Goal: Information Seeking & Learning: Learn about a topic

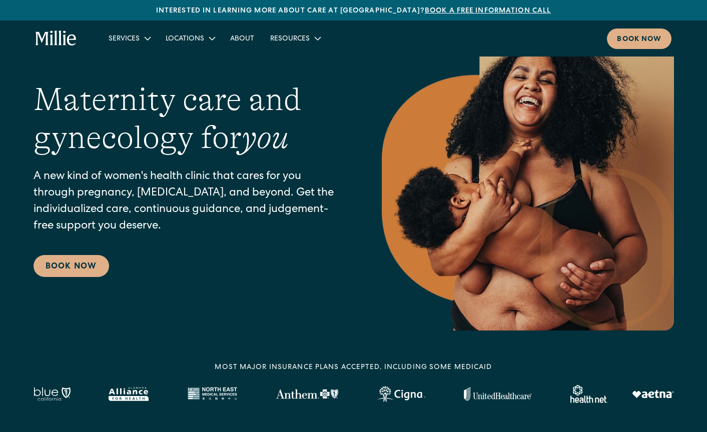
scroll to position [63, 0]
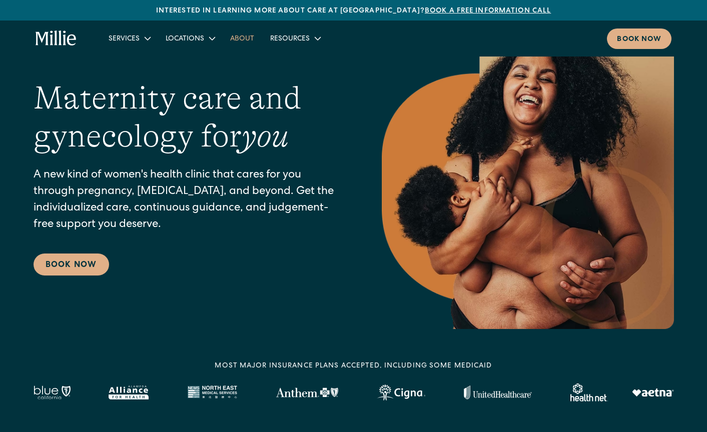
click at [234, 40] on link "About" at bounding box center [242, 38] width 40 height 17
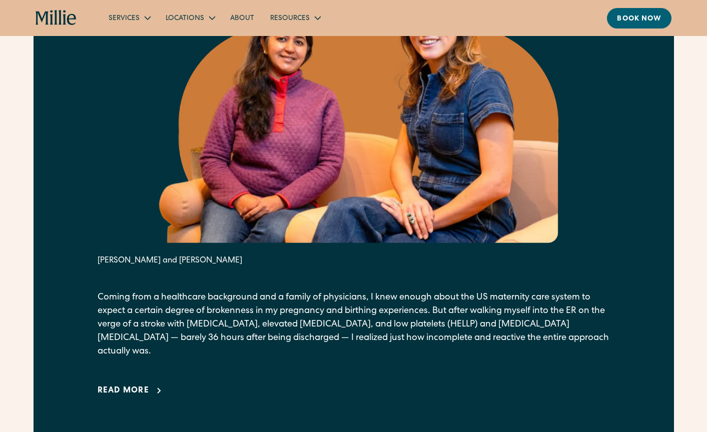
scroll to position [572, 0]
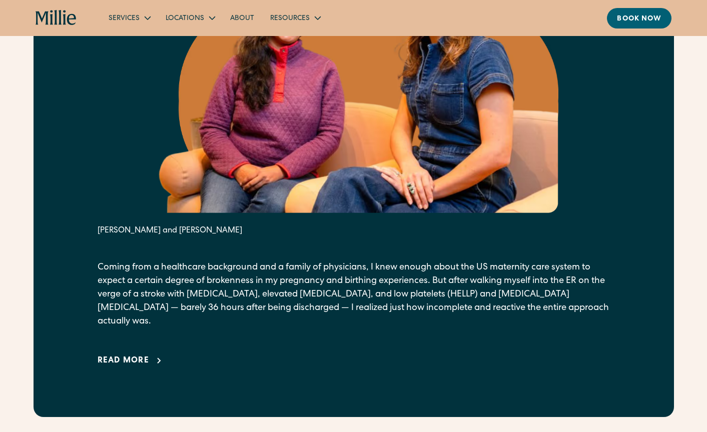
click at [155, 355] on icon at bounding box center [159, 361] width 12 height 12
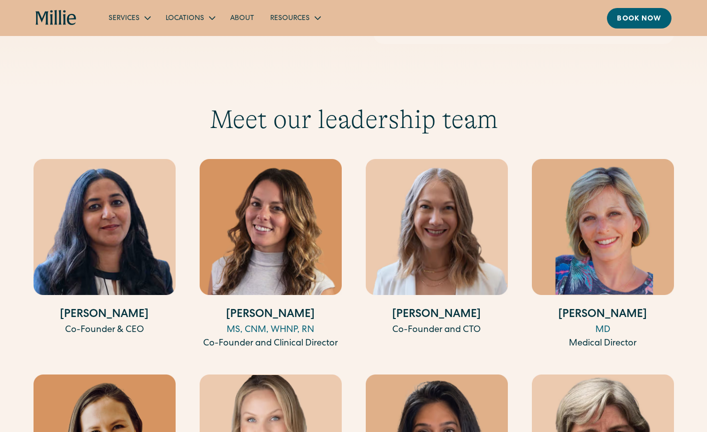
scroll to position [2821, 0]
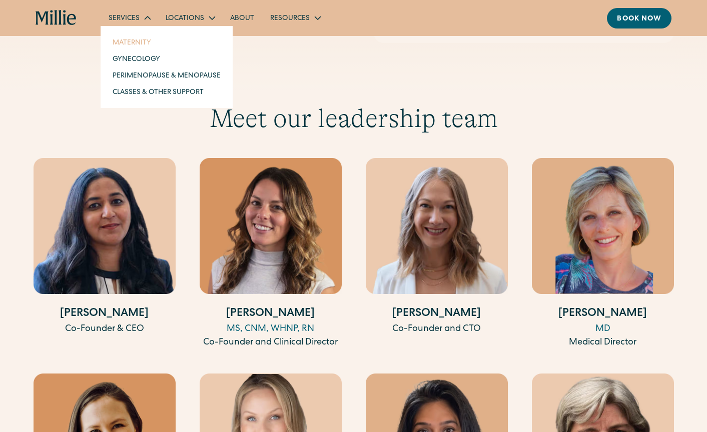
click at [139, 39] on link "Maternity" at bounding box center [167, 42] width 124 height 17
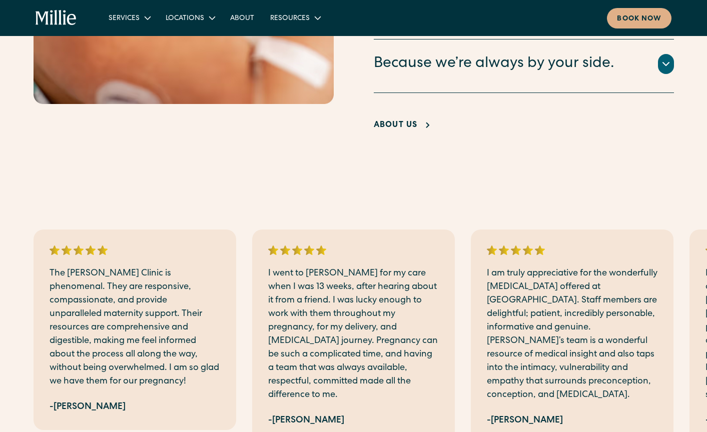
scroll to position [2171, 0]
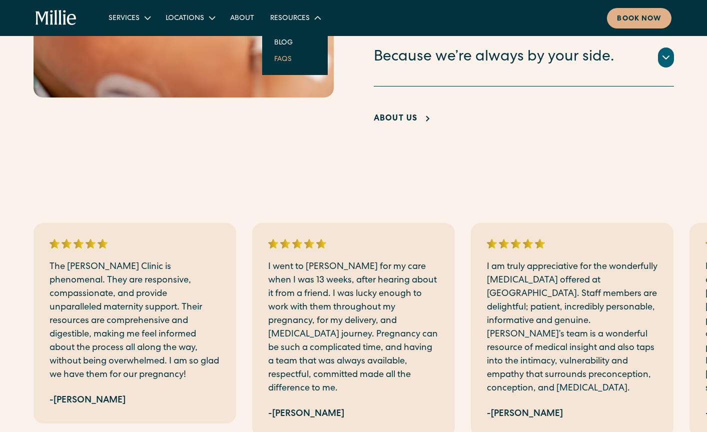
click at [291, 62] on link "FAQs" at bounding box center [283, 59] width 34 height 17
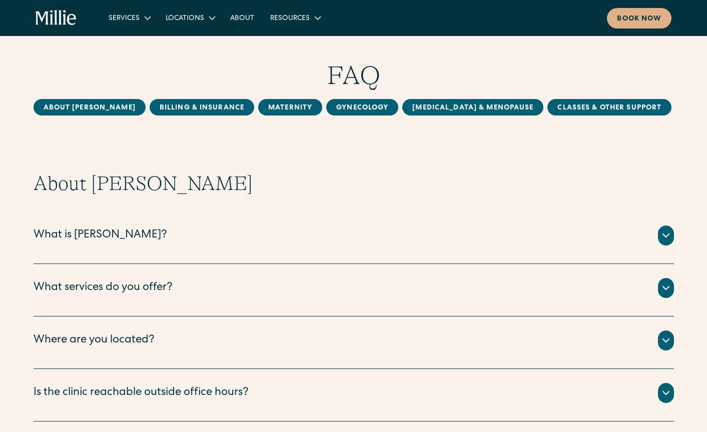
click at [64, 230] on div "What is [PERSON_NAME]?" at bounding box center [101, 236] width 134 height 17
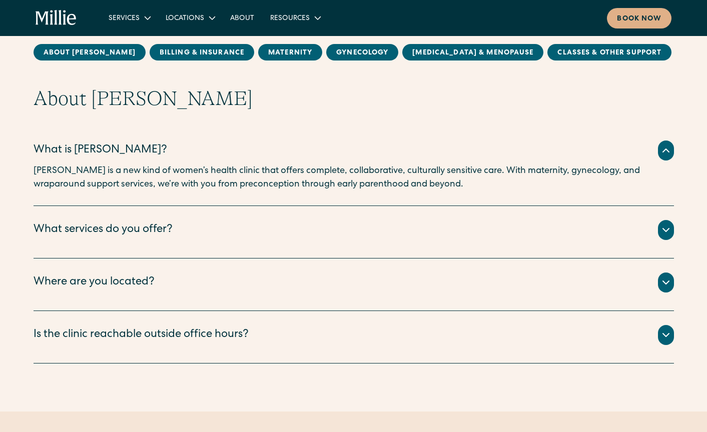
scroll to position [90, 0]
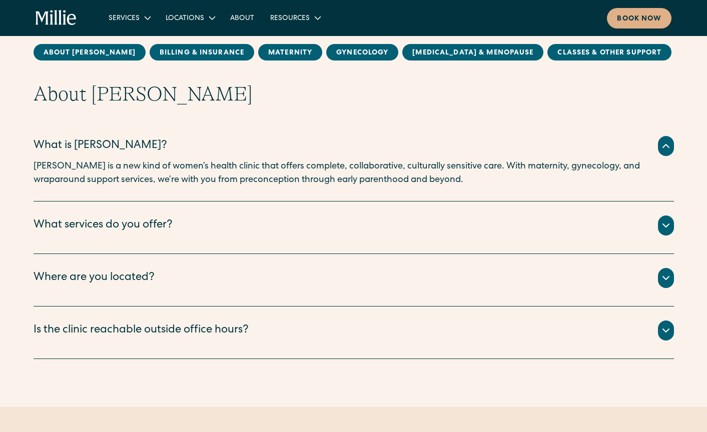
click at [82, 220] on div "What services do you offer?" at bounding box center [103, 226] width 139 height 17
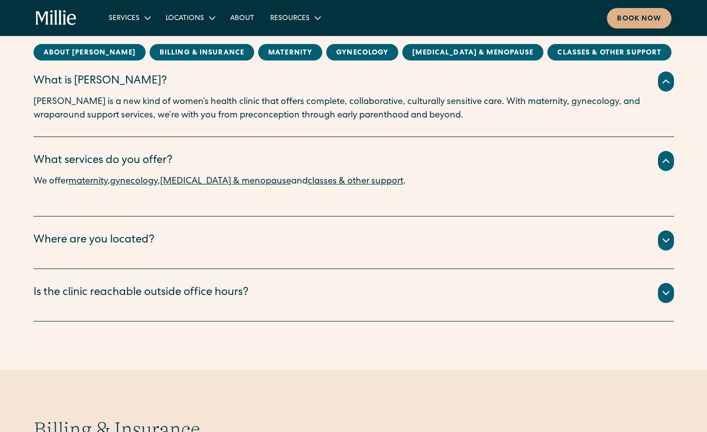
scroll to position [167, 0]
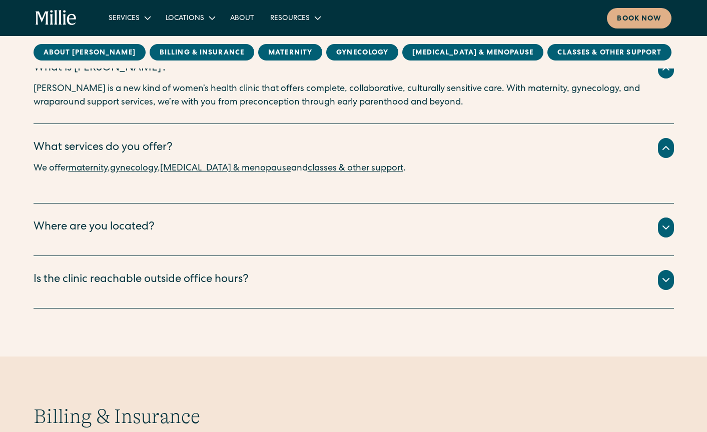
click at [81, 221] on div "Where are you located?" at bounding box center [94, 228] width 121 height 17
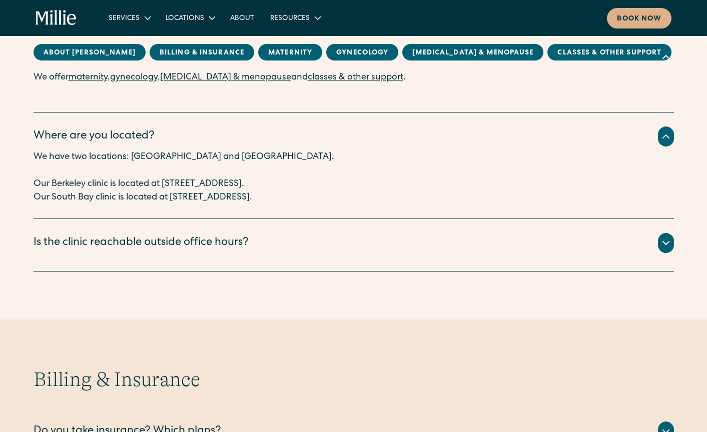
scroll to position [259, 0]
click at [83, 240] on div "Is the clinic reachable outside office hours?" at bounding box center [141, 243] width 215 height 17
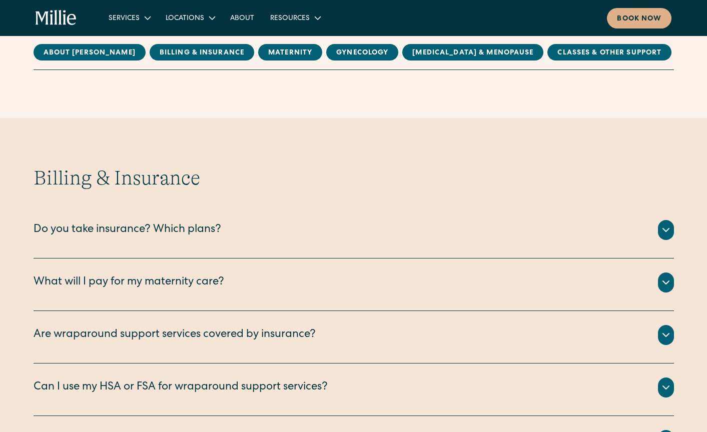
scroll to position [514, 0]
click at [83, 239] on div "Do you take insurance? Which plans?" at bounding box center [354, 230] width 640 height 20
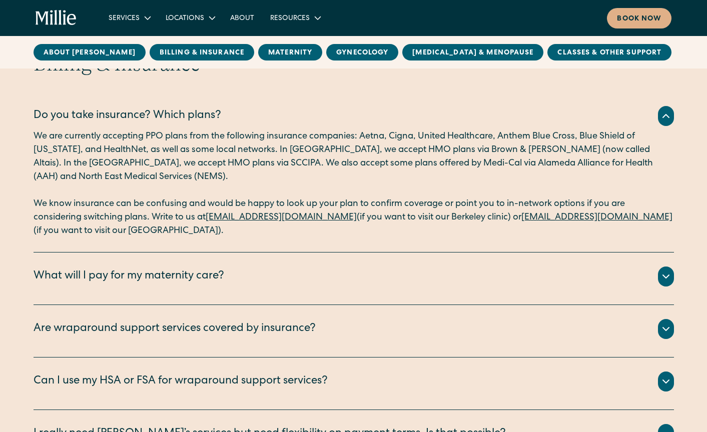
scroll to position [711, 0]
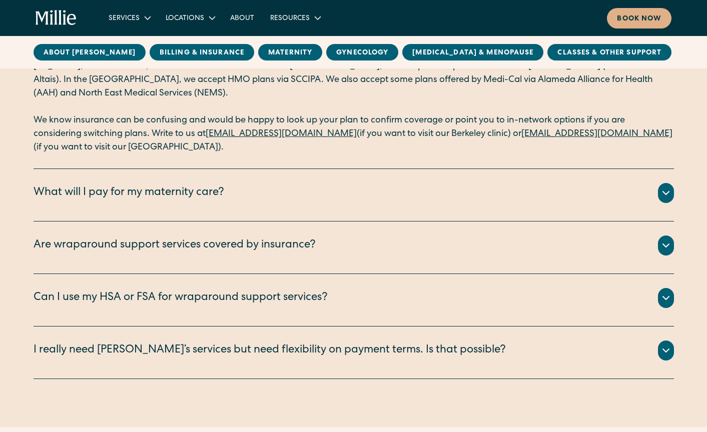
click at [88, 196] on div "What will I pay for my maternity care?" at bounding box center [129, 193] width 191 height 17
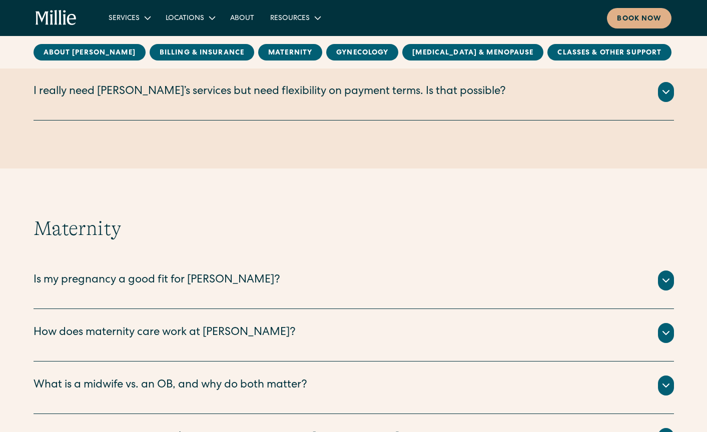
scroll to position [1119, 0]
click at [89, 102] on div "We are committed to making better care accessible for all. ‍ If you’d like to v…" at bounding box center [354, 104] width 640 height 4
click at [89, 83] on div "I really need [PERSON_NAME]’s services but need flexibility on payment terms. I…" at bounding box center [354, 92] width 640 height 20
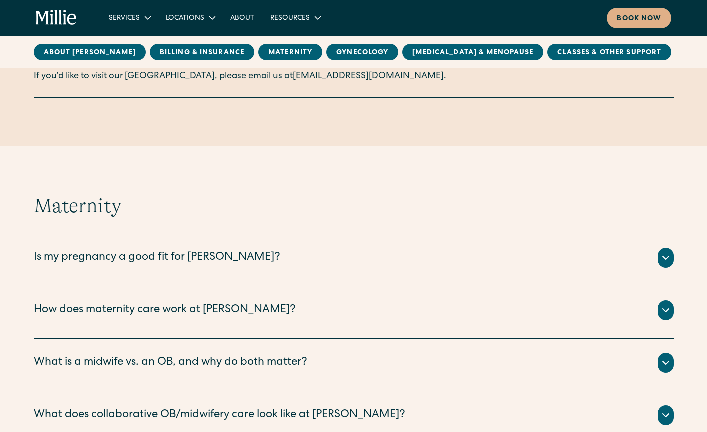
scroll to position [1306, 0]
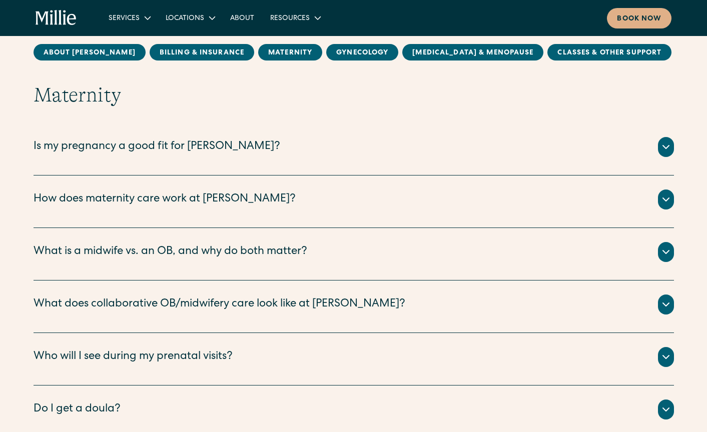
click at [92, 152] on div "Is my pregnancy a good fit for [PERSON_NAME]?" at bounding box center [157, 147] width 247 height 17
